Goal: Task Accomplishment & Management: Manage account settings

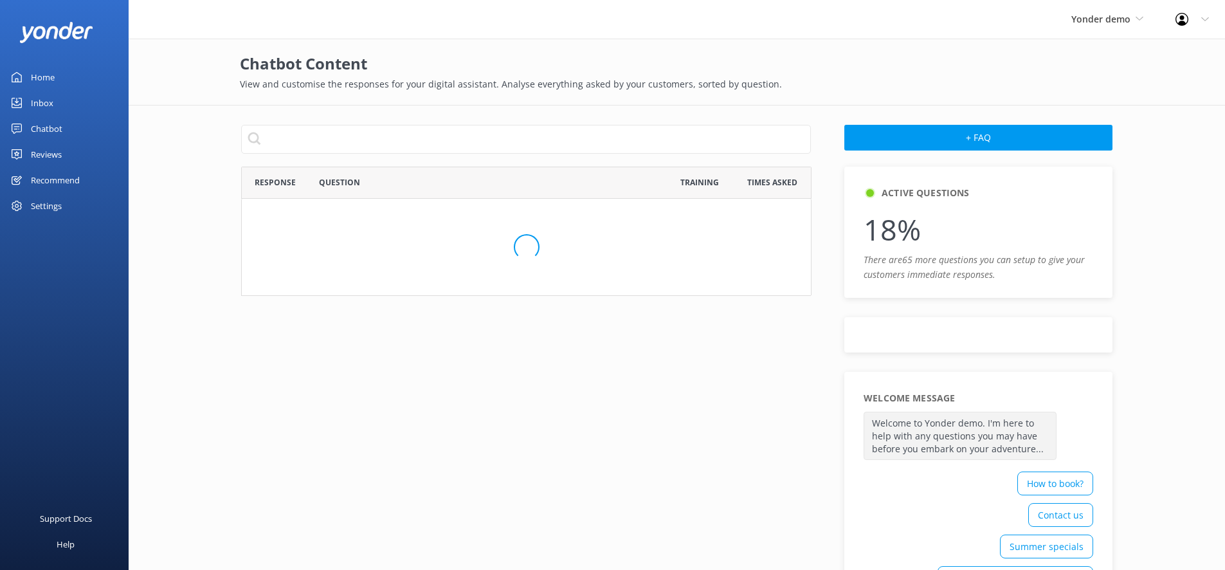
scroll to position [730, 560]
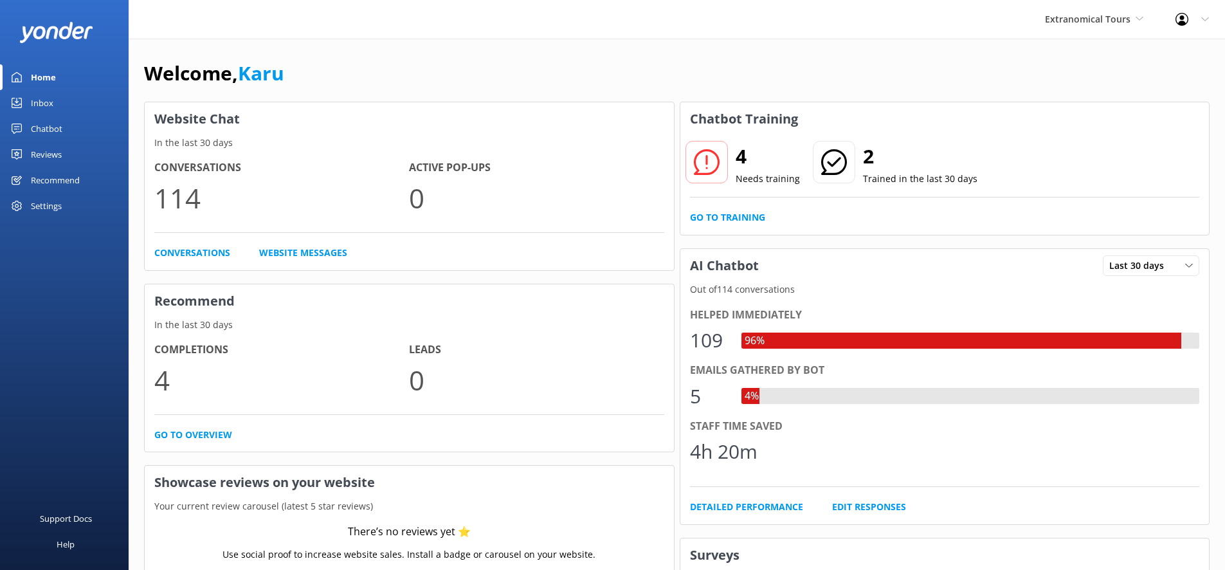
click at [71, 211] on div "Settings" at bounding box center [64, 206] width 129 height 26
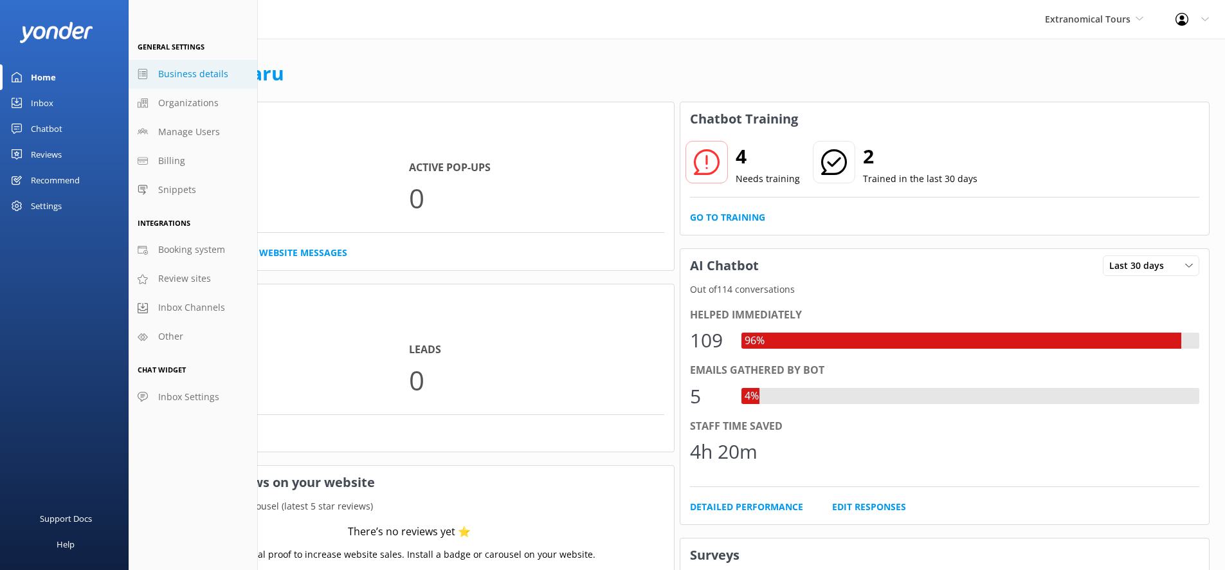
click at [193, 81] on span "Business details" at bounding box center [193, 74] width 70 height 14
select select "America/Tijuana"
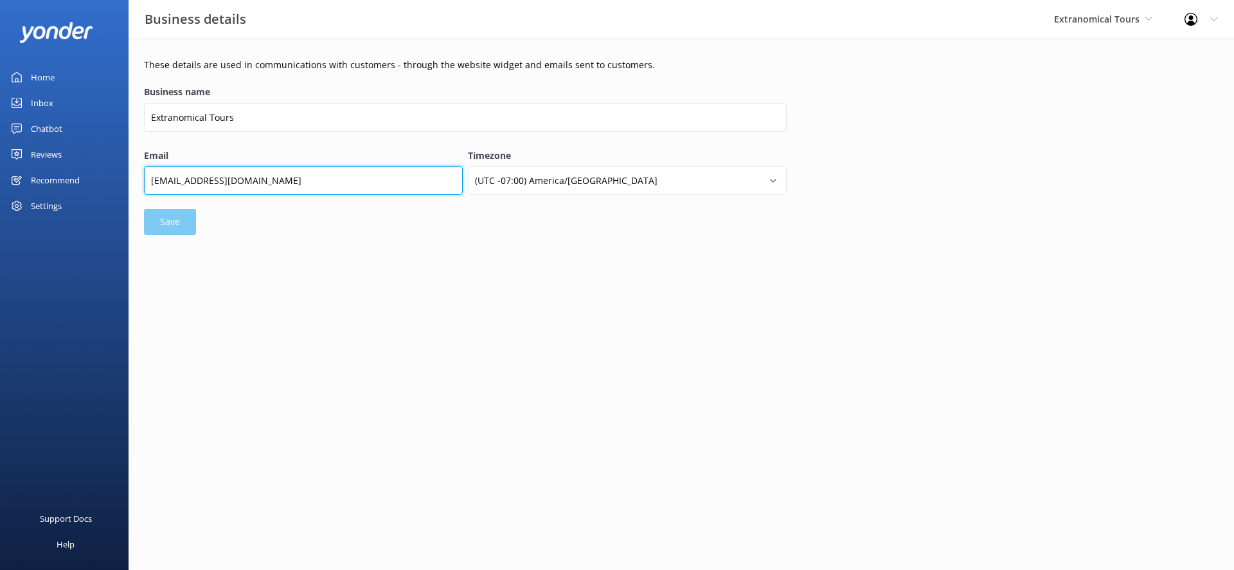
drag, startPoint x: 312, startPoint y: 184, endPoint x: 192, endPoint y: 184, distance: 119.6
click at [192, 184] on input "contact@extranomical.com" at bounding box center [303, 180] width 319 height 29
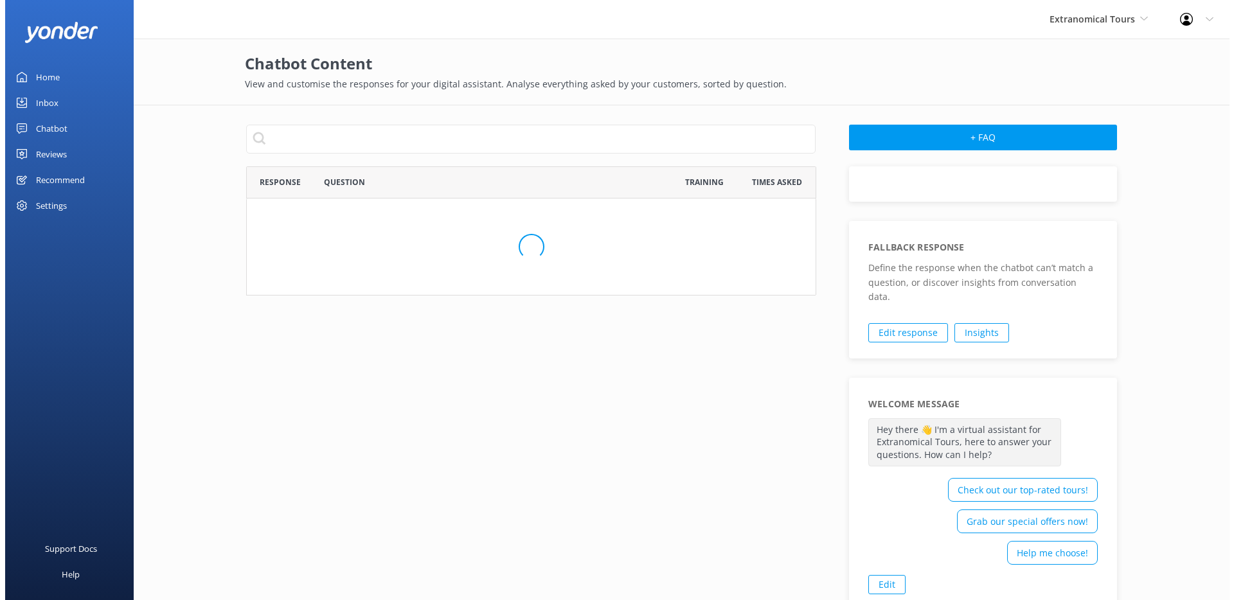
scroll to position [441, 560]
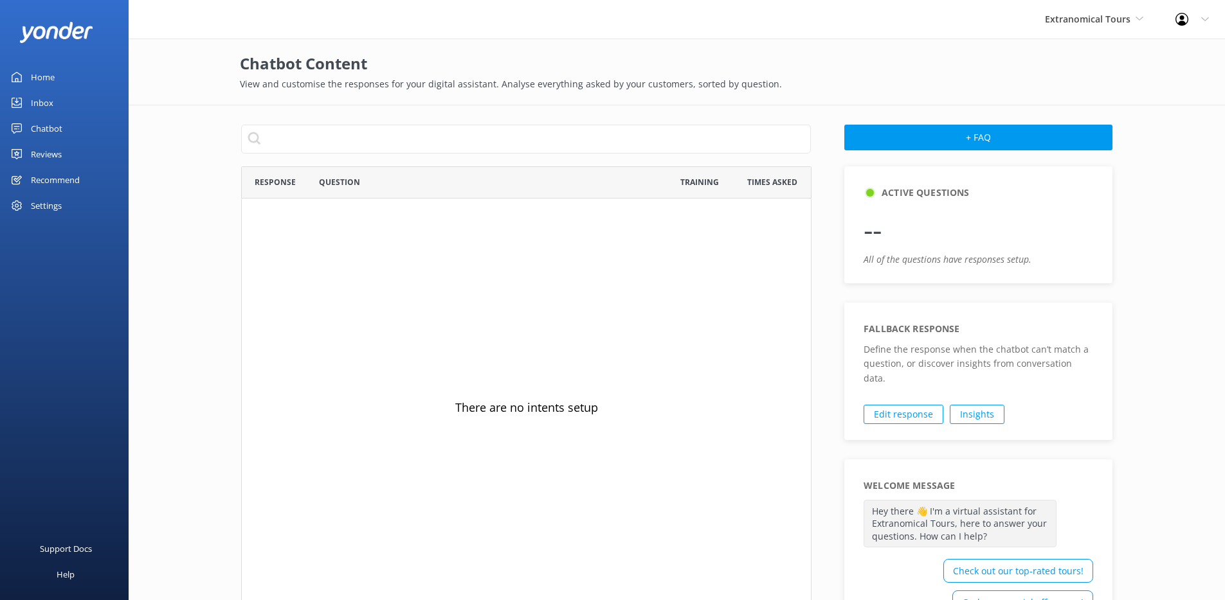
click at [64, 129] on link "Chatbot" at bounding box center [64, 129] width 129 height 26
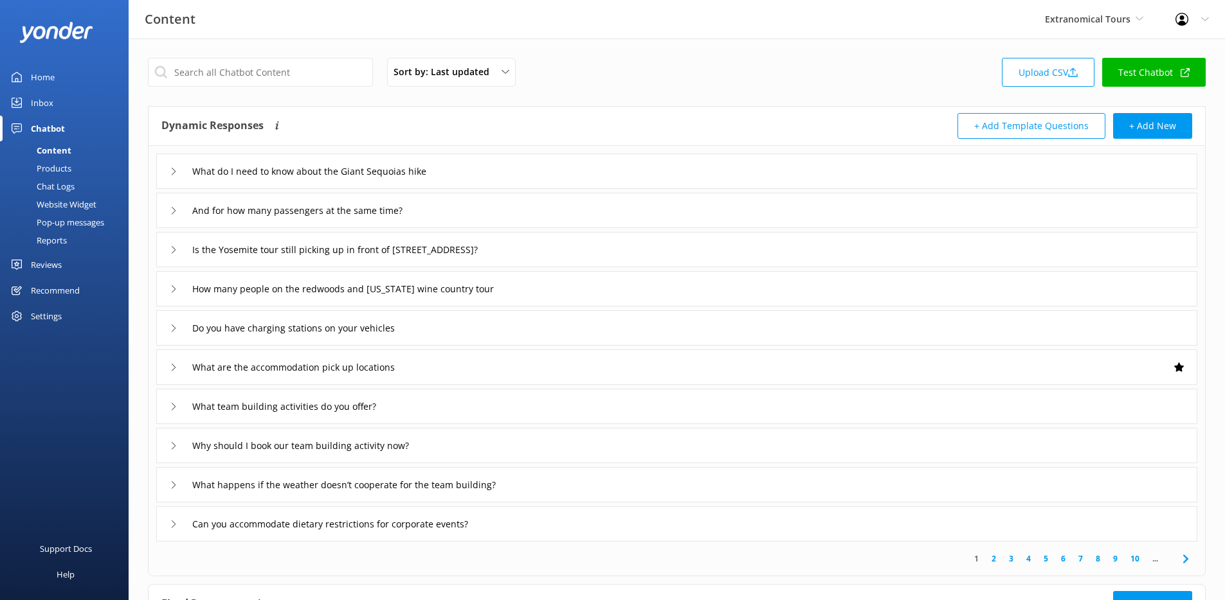
click at [67, 201] on div "Website Widget" at bounding box center [52, 204] width 89 height 18
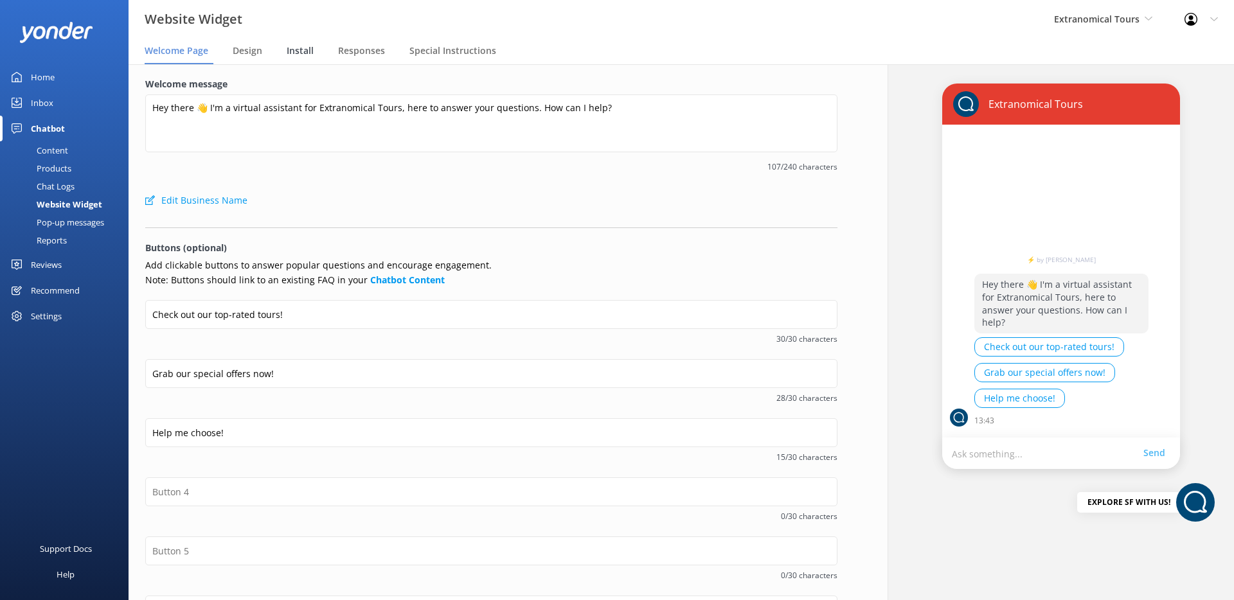
click at [308, 52] on span "Install" at bounding box center [300, 50] width 27 height 13
